Goal: Task Accomplishment & Management: Use online tool/utility

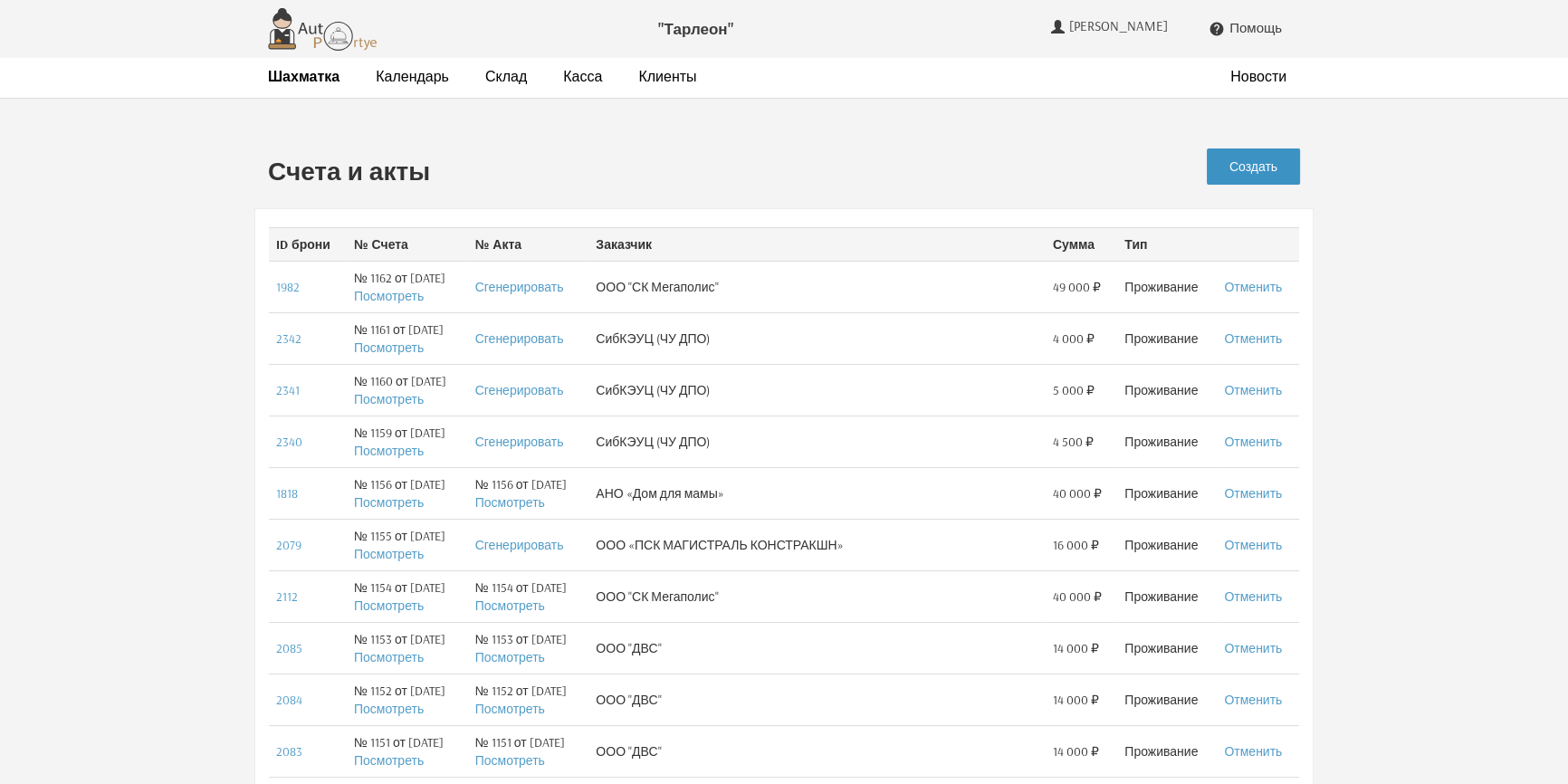
click at [1267, 162] on link "Создать" at bounding box center [1253, 167] width 93 height 36
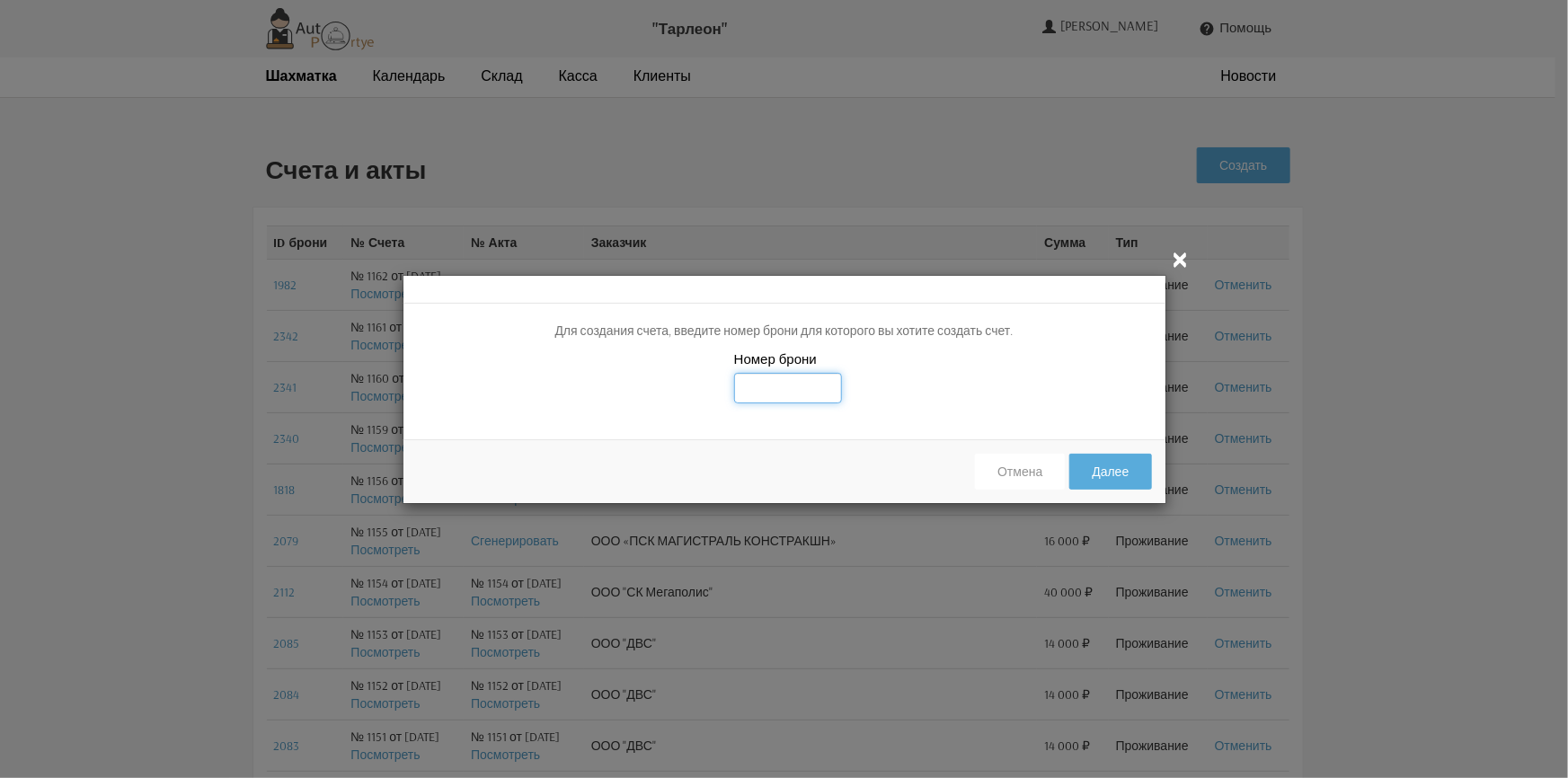
click at [807, 387] on input "text" at bounding box center [788, 388] width 108 height 31
type input "2328"
click at [963, 410] on div "Номер брони 2328" at bounding box center [784, 388] width 762 height 76
click at [1123, 466] on button "Далее" at bounding box center [1110, 472] width 82 height 36
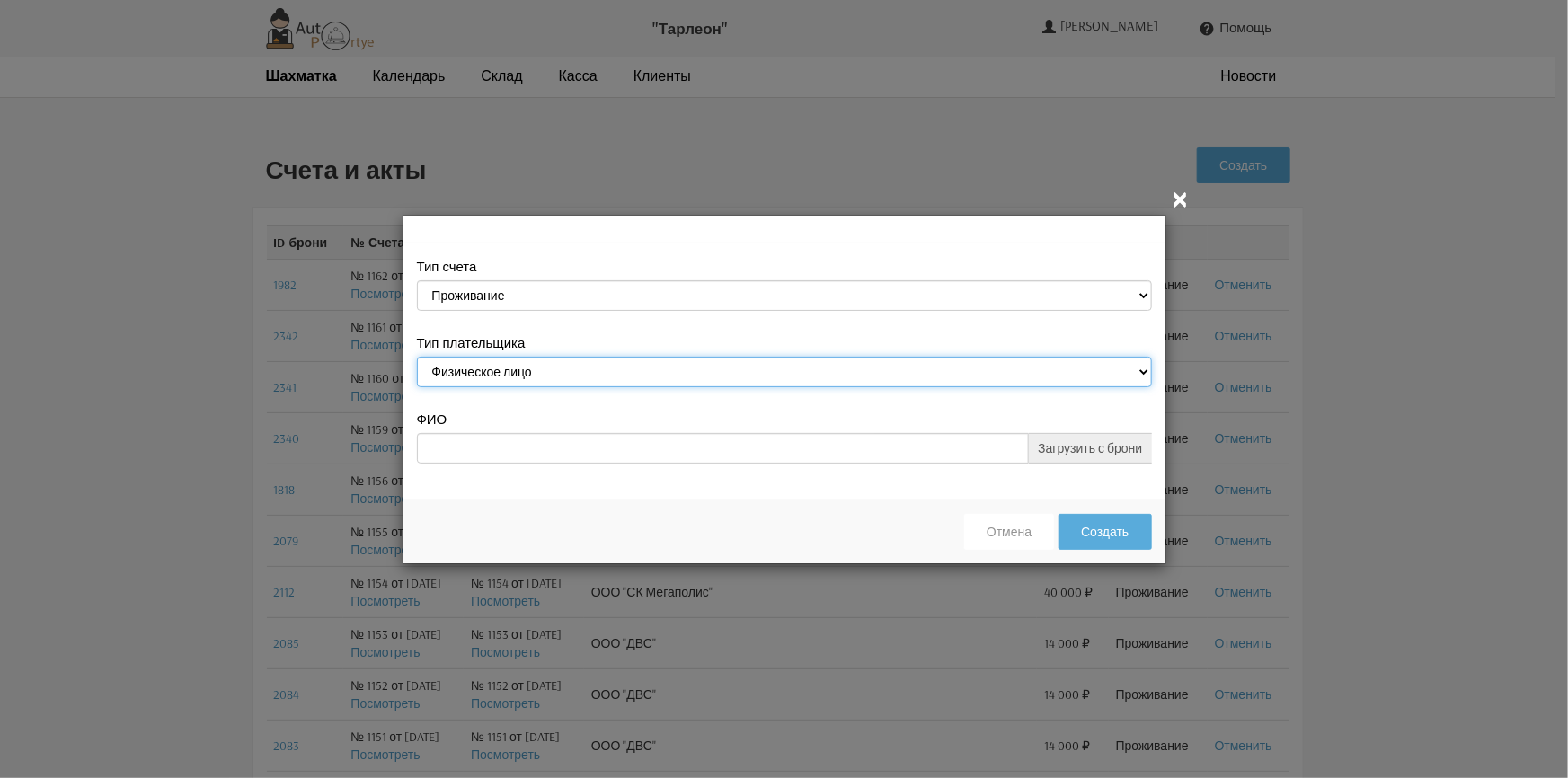
click at [542, 370] on select "Физическое лицо Юридическое лицо" at bounding box center [785, 372] width 735 height 31
select select "legal_entity"
click at [417, 359] on select "Физическое лицо Юридическое лицо" at bounding box center [785, 372] width 735 height 31
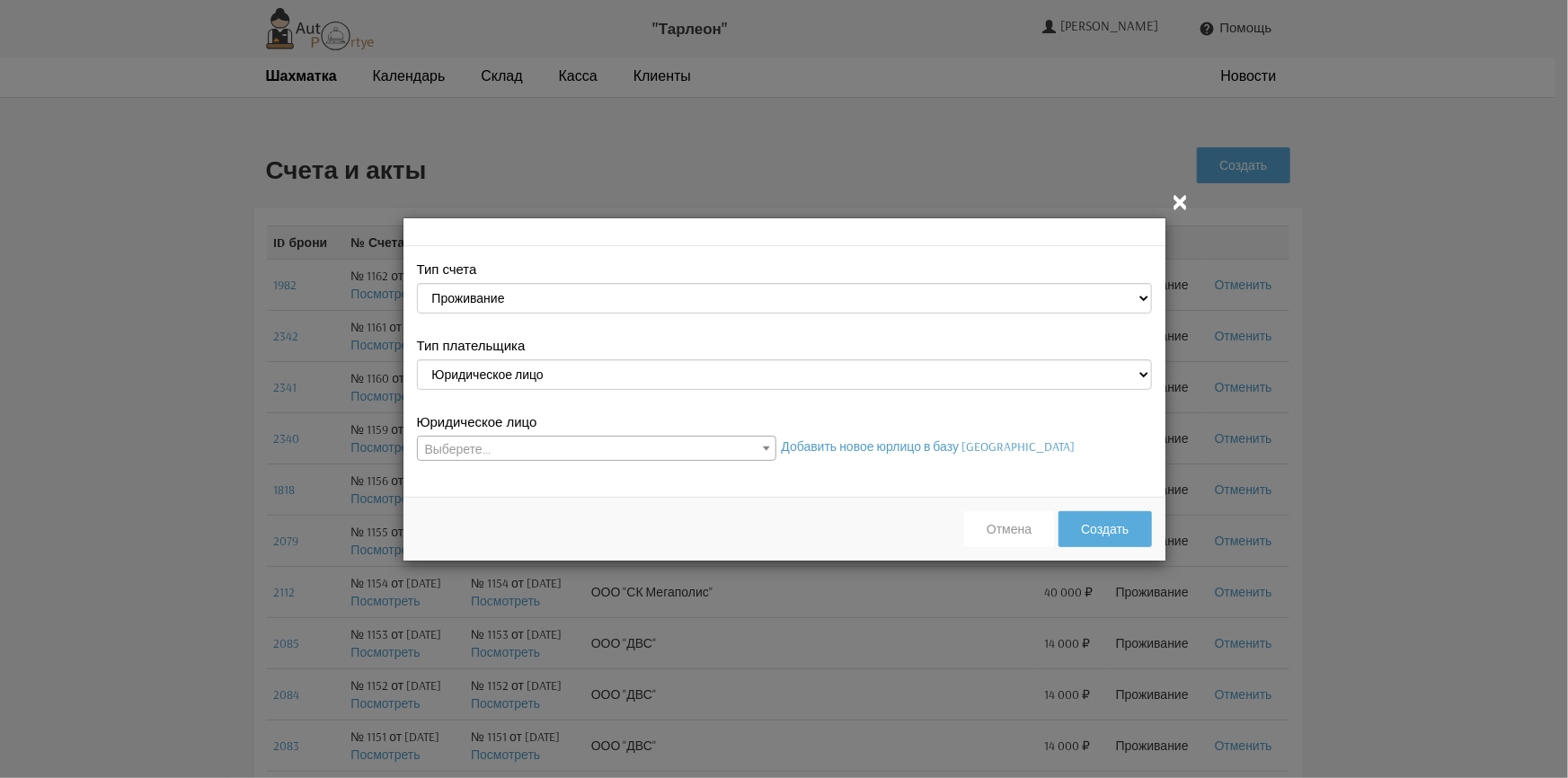
click at [521, 448] on span "Выберете..." at bounding box center [597, 449] width 358 height 25
select select "26"
click at [1116, 532] on button "Создать" at bounding box center [1104, 529] width 92 height 36
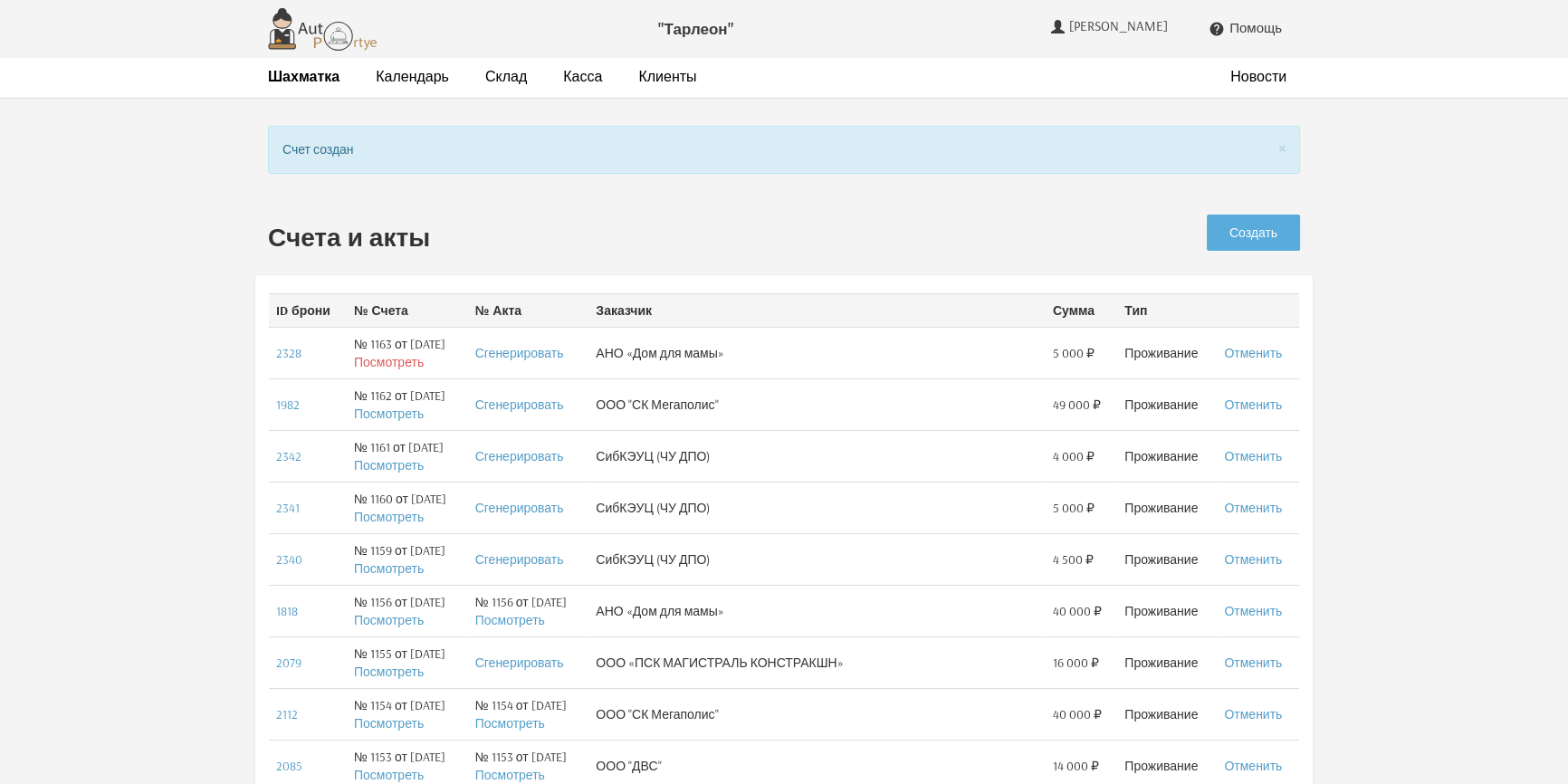
click at [388, 363] on link "Посмотреть" at bounding box center [389, 363] width 70 height 16
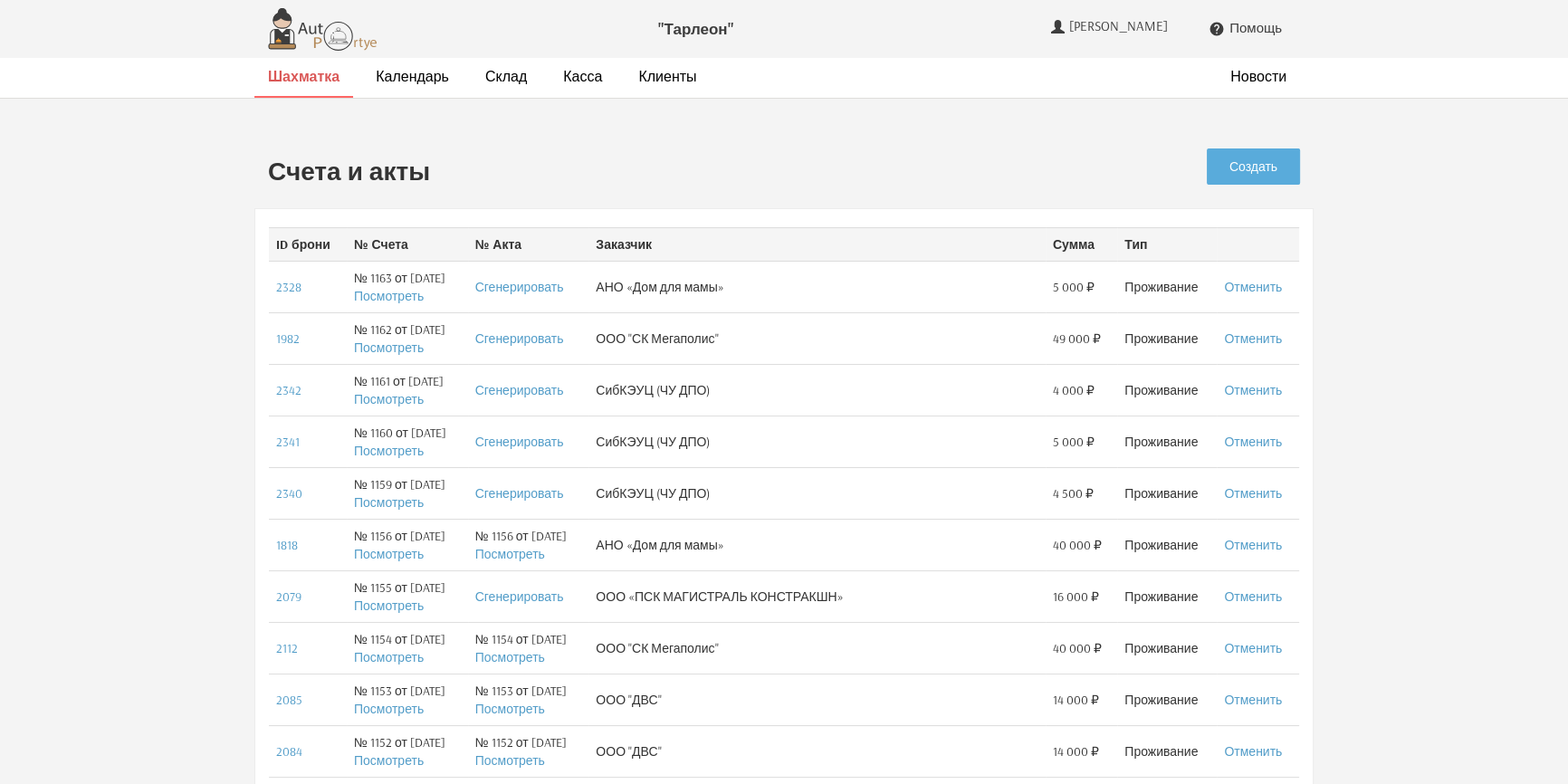
click at [306, 75] on strong "Шахматка" at bounding box center [303, 76] width 72 height 18
click at [1240, 164] on link "Создать" at bounding box center [1253, 167] width 93 height 36
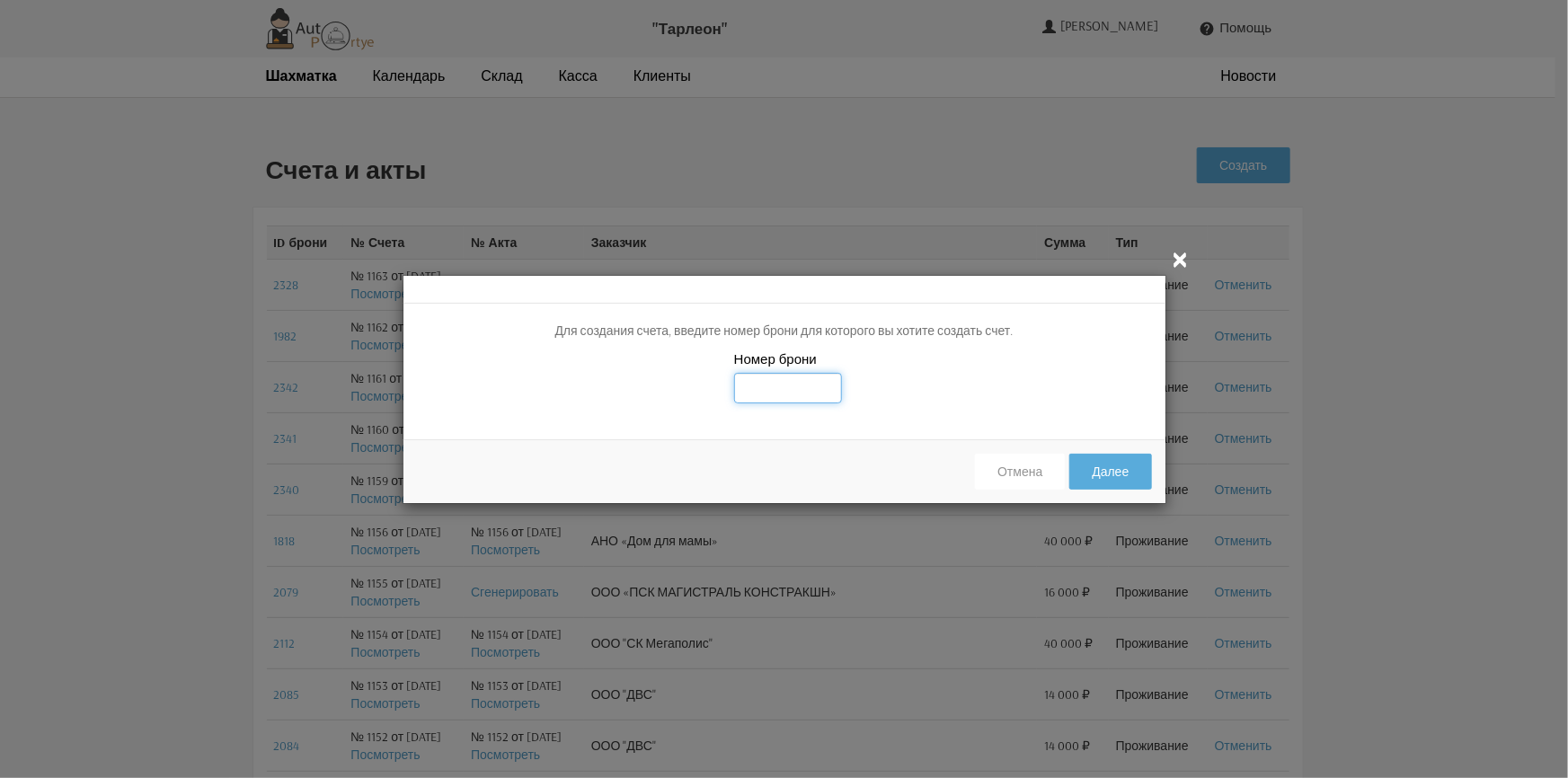
click at [807, 389] on input "text" at bounding box center [788, 388] width 108 height 31
type input "2368"
click at [927, 406] on div "Номер брони 2368" at bounding box center [784, 388] width 762 height 76
click at [1108, 470] on button "Далее" at bounding box center [1110, 472] width 82 height 36
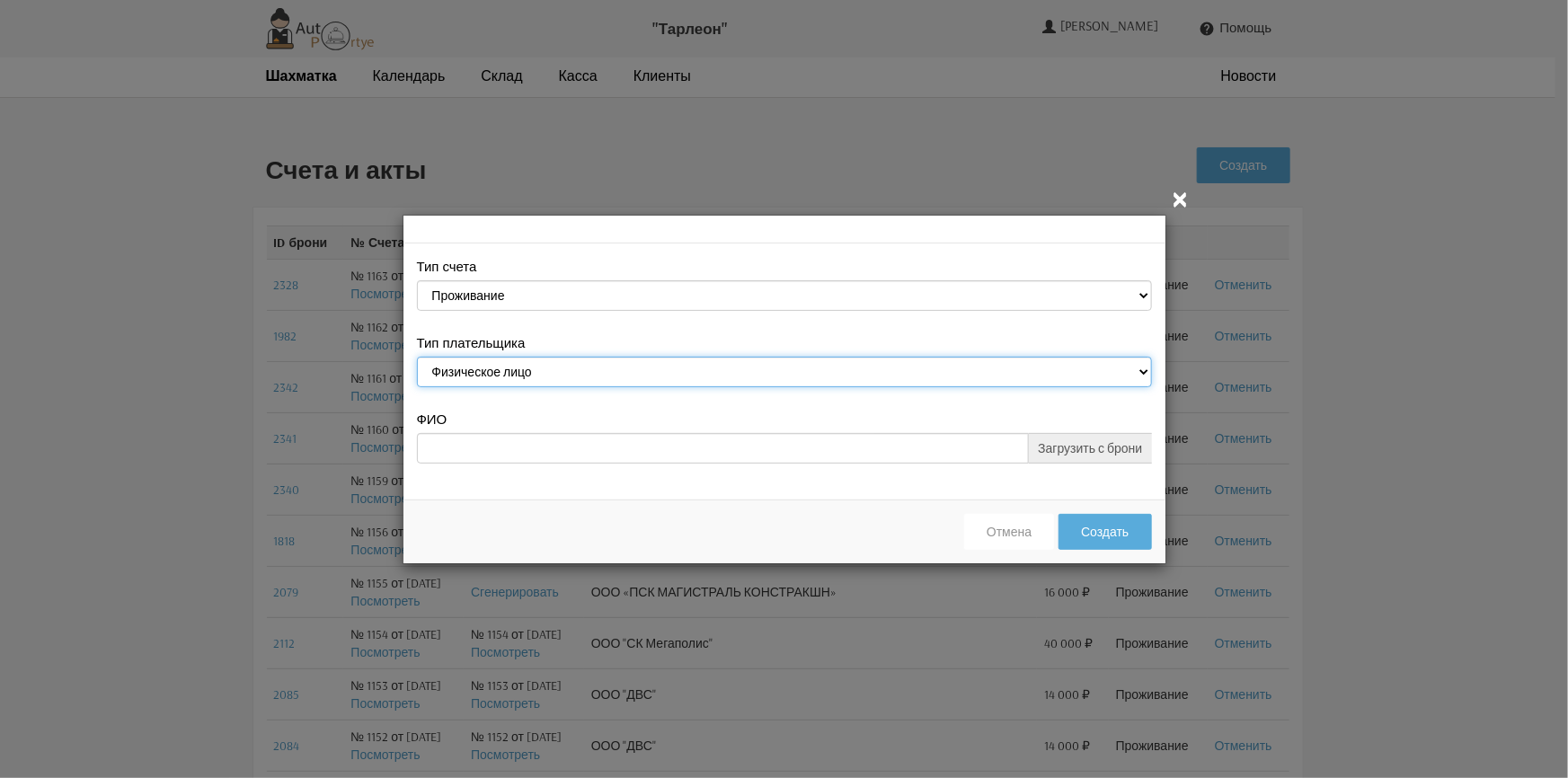
click at [656, 369] on select "Физическое лицо Юридическое лицо" at bounding box center [785, 372] width 735 height 31
select select "legal_entity"
click at [417, 359] on select "Физическое лицо Юридическое лицо" at bounding box center [785, 372] width 735 height 31
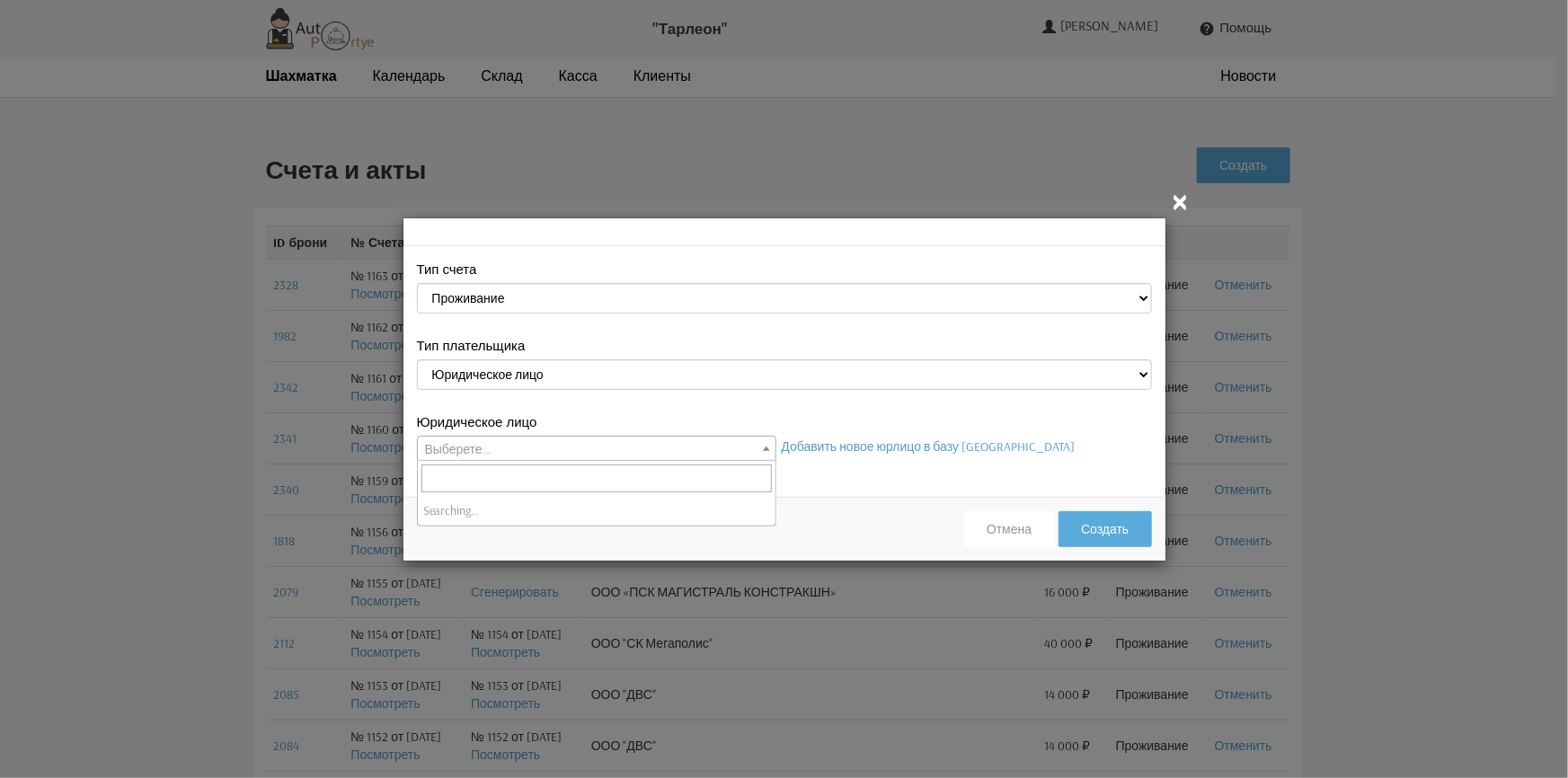
click at [616, 442] on span "Выберете..." at bounding box center [597, 449] width 358 height 25
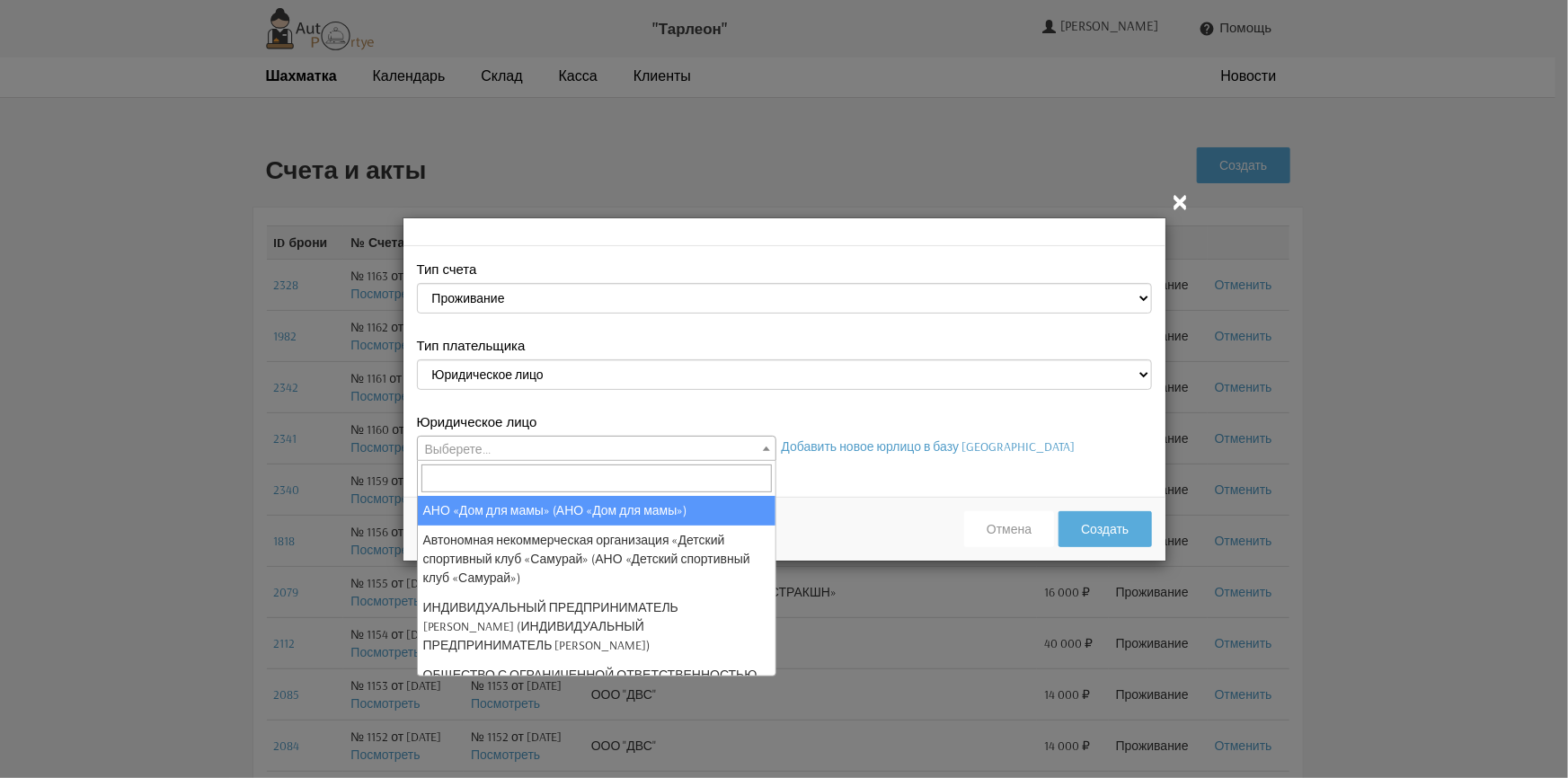
select select "26"
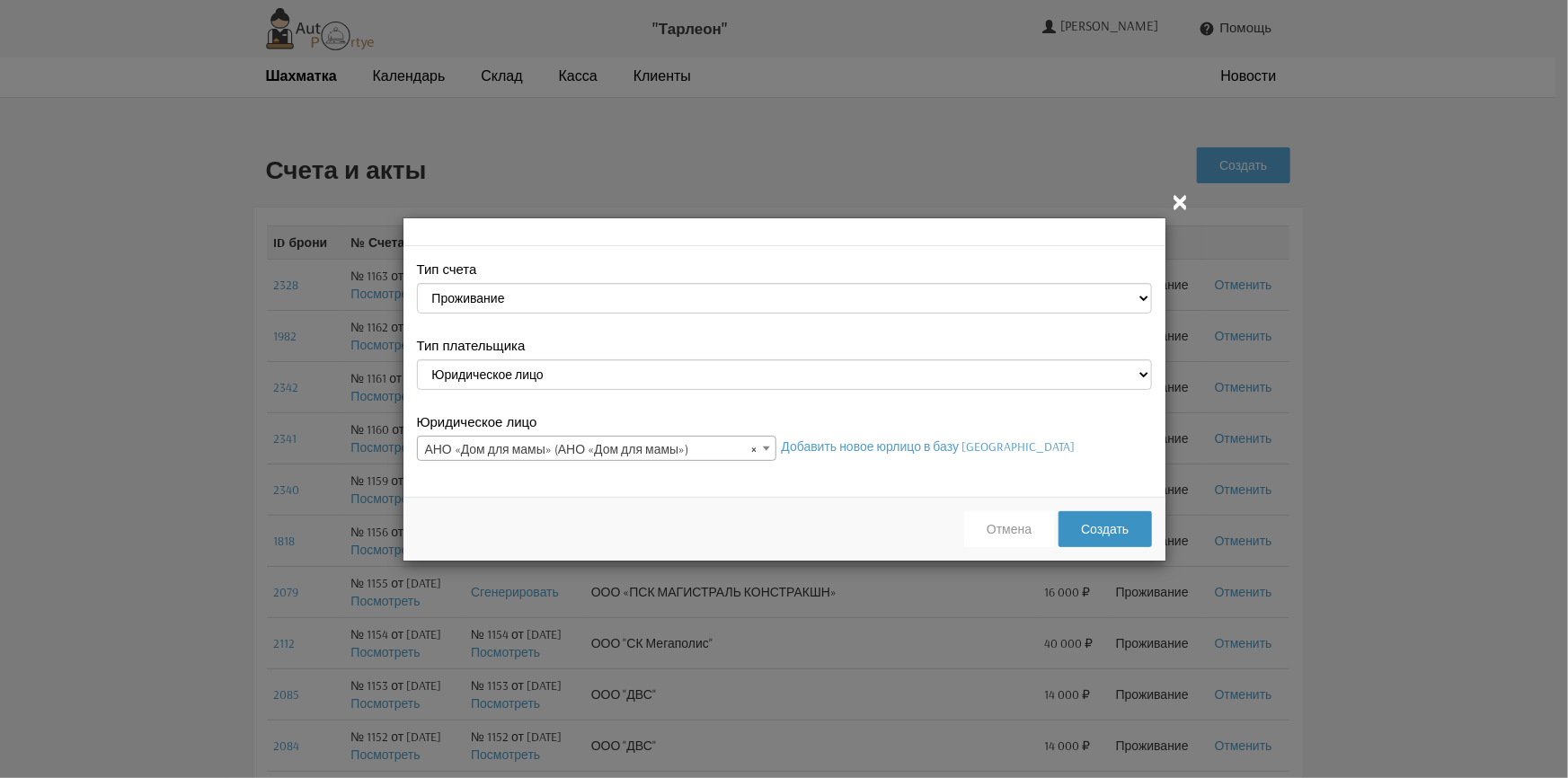
click at [1117, 536] on button "Создать" at bounding box center [1104, 529] width 92 height 36
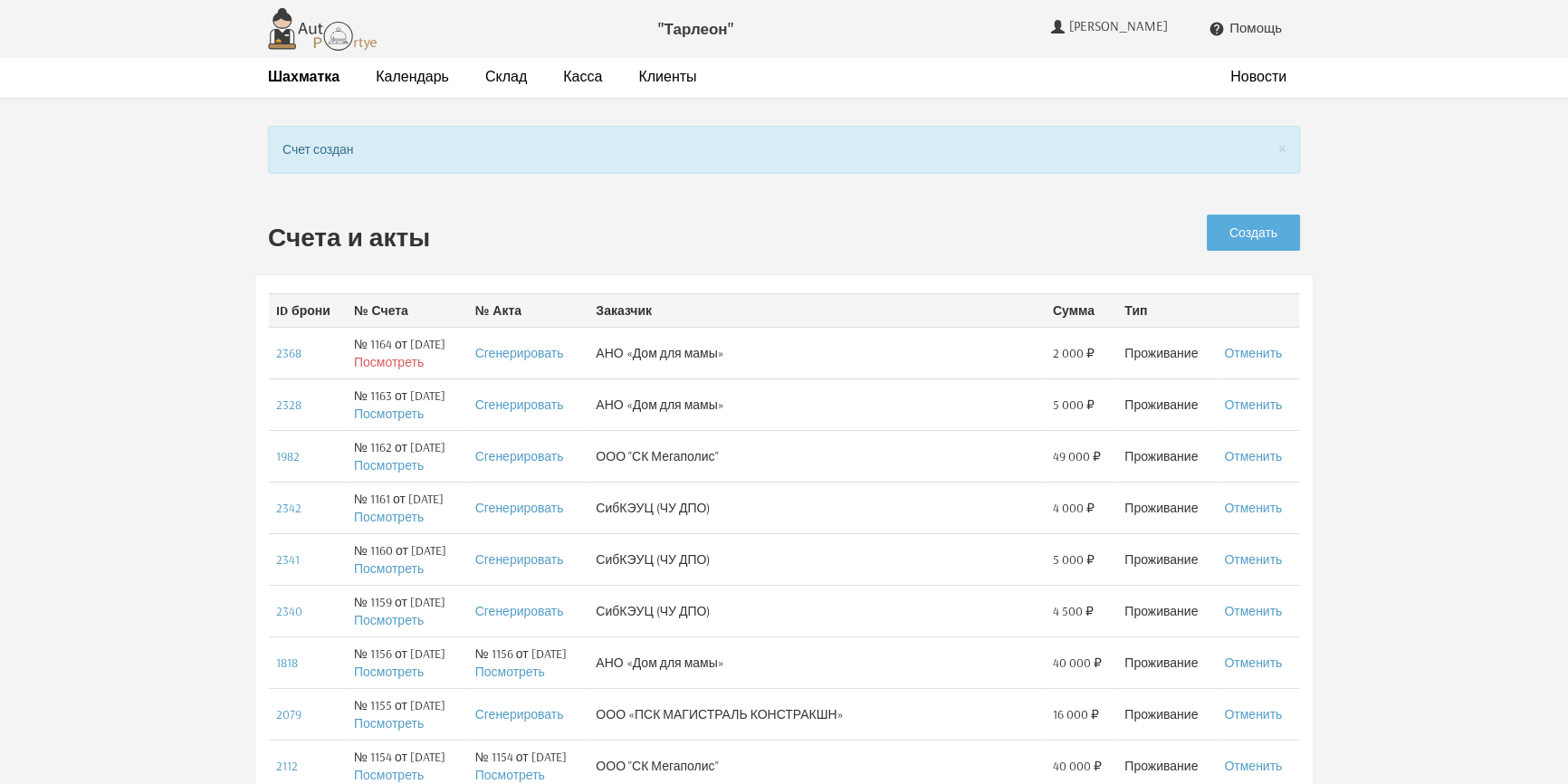
click at [389, 365] on link "Посмотреть" at bounding box center [389, 363] width 70 height 16
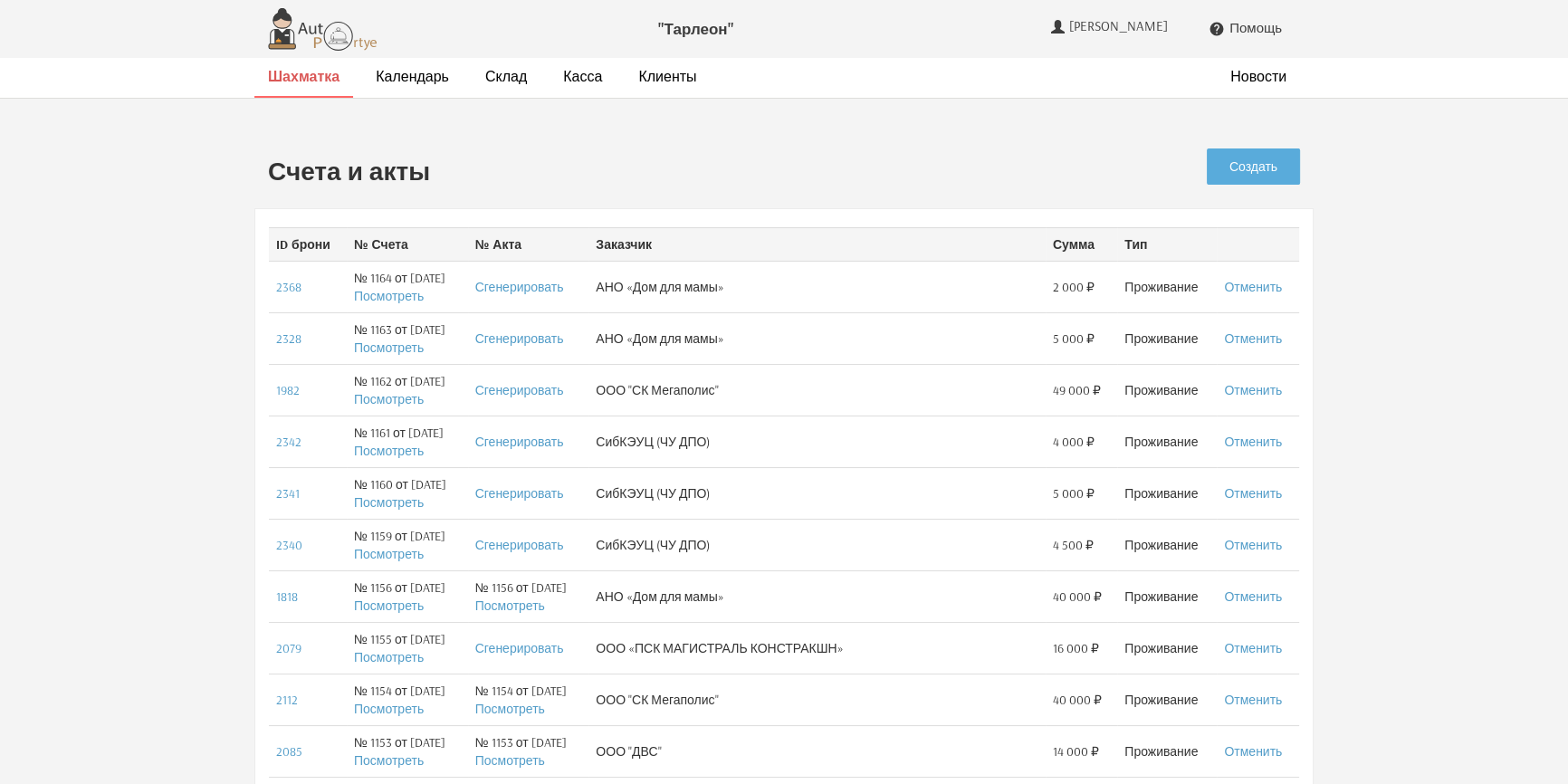
click at [307, 73] on strong "Шахматка" at bounding box center [303, 76] width 72 height 18
click at [377, 394] on link "Посмотреть" at bounding box center [389, 399] width 70 height 16
click at [316, 82] on strong "Шахматка" at bounding box center [303, 76] width 72 height 18
click at [401, 611] on link "Посмотреть" at bounding box center [389, 605] width 70 height 16
click at [325, 81] on strong "Шахматка" at bounding box center [303, 76] width 72 height 18
